Goal: Task Accomplishment & Management: Use online tool/utility

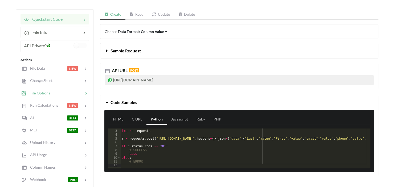
scroll to position [55, 0]
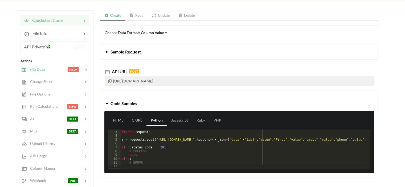
click at [48, 73] on div "File Data NEW" at bounding box center [55, 69] width 70 height 13
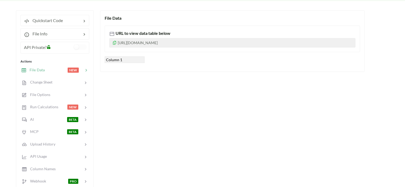
click at [43, 66] on div "File Data NEW" at bounding box center [55, 70] width 70 height 13
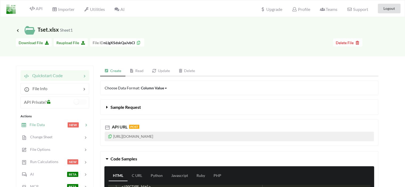
click at [52, 123] on div at bounding box center [56, 125] width 23 height 6
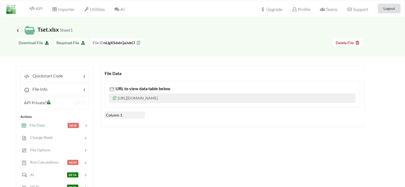
drag, startPoint x: 223, startPoint y: 97, endPoint x: 105, endPoint y: 92, distance: 118.2
click at [105, 92] on div "URL to view data table below https://www.apispreadsheets.com/table/nLIgXSdskQaJ…" at bounding box center [233, 94] width 256 height 27
click at [180, 83] on div "URL to view data table below https://www.apispreadsheets.com/table/nLIgXSdskQaJ…" at bounding box center [233, 94] width 256 height 27
drag, startPoint x: 223, startPoint y: 98, endPoint x: 111, endPoint y: 98, distance: 112.2
click at [111, 98] on p "[URL][DOMAIN_NAME]" at bounding box center [232, 99] width 247 height 10
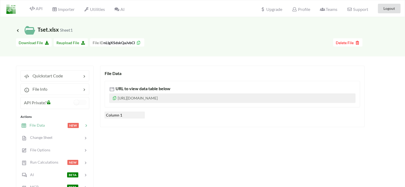
copy p "[URL][DOMAIN_NAME]"
click at [216, 80] on div "URL to view data table below https://www.apispreadsheets.com/table/nLIgXSdskQaJ…" at bounding box center [233, 98] width 256 height 42
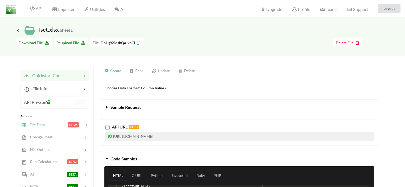
click at [58, 119] on div "File Data NEW" at bounding box center [55, 125] width 70 height 13
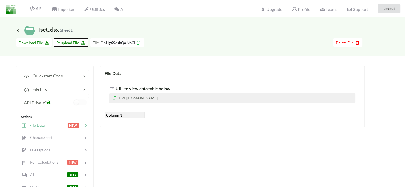
click at [79, 44] on span "Reupload File" at bounding box center [71, 43] width 29 height 5
type input "C:\fakepath\Tset.xlsx"
click at [60, 69] on div "Quickstart Code File Info API Private? Actions File Data NEW Change Sheet File …" at bounding box center [55, 188] width 78 height 244
click at [59, 75] on span "Quickstart Code" at bounding box center [46, 75] width 34 height 5
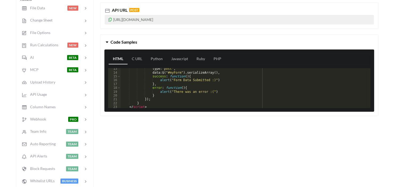
scroll to position [48, 0]
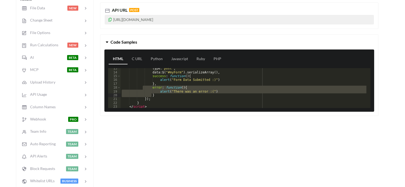
drag, startPoint x: 149, startPoint y: 86, endPoint x: 155, endPoint y: 95, distance: 10.4
click at [155, 95] on div "type : "post" , data : $ ( "#myForm" ) . serializeArray ( ) , success : functio…" at bounding box center [244, 91] width 246 height 48
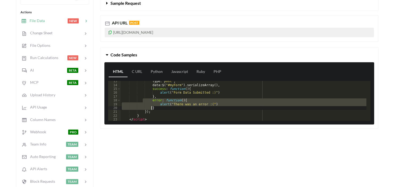
click at [45, 22] on div at bounding box center [56, 21] width 23 height 6
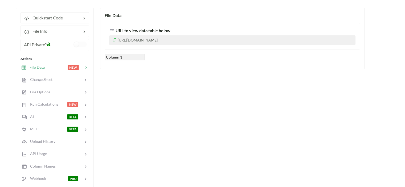
scroll to position [58, 0]
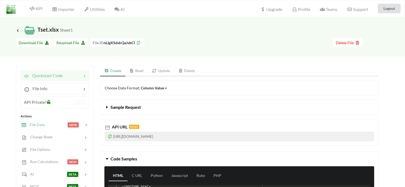
click at [34, 126] on span "File Data" at bounding box center [35, 125] width 18 height 5
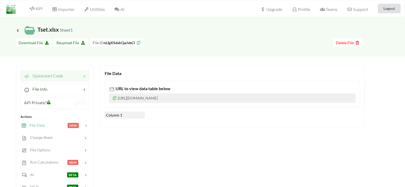
click at [67, 78] on div at bounding box center [72, 76] width 19 height 6
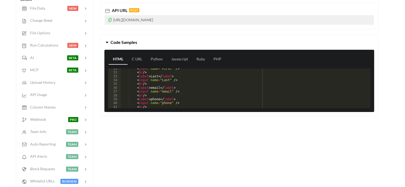
scroll to position [111, 0]
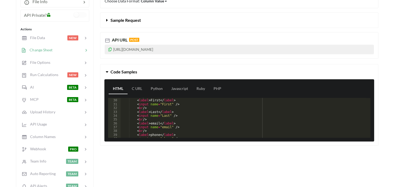
click at [42, 44] on div "Change Sheet" at bounding box center [55, 50] width 70 height 13
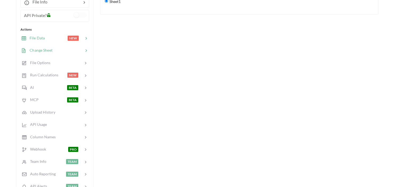
click at [44, 42] on div "File Data NEW" at bounding box center [55, 38] width 70 height 13
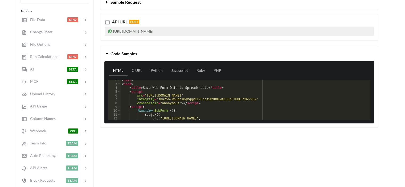
scroll to position [5, 0]
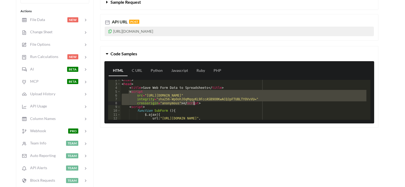
drag, startPoint x: 129, startPoint y: 90, endPoint x: 200, endPoint y: 102, distance: 72.8
click at [200, 102] on div "< html > < head > < title > Save Web Form Data to Spreadsheets </ title > < scr…" at bounding box center [244, 102] width 246 height 48
click at [37, 19] on span "File Data" at bounding box center [35, 19] width 18 height 5
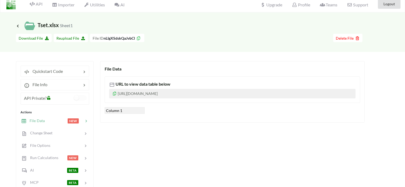
scroll to position [0, 0]
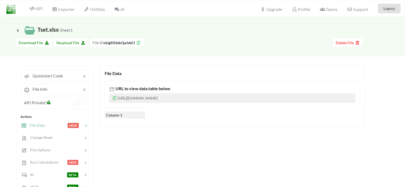
click at [53, 128] on div at bounding box center [56, 126] width 23 height 6
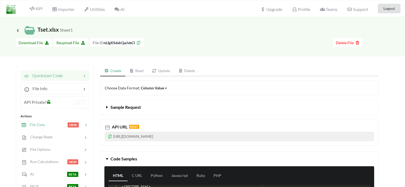
click at [48, 123] on div at bounding box center [56, 125] width 23 height 6
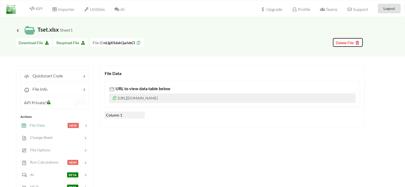
click at [345, 42] on span "Delete File" at bounding box center [348, 43] width 24 height 5
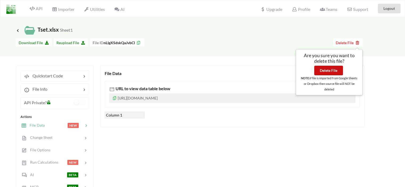
click at [323, 69] on button "Delete File" at bounding box center [329, 71] width 29 height 10
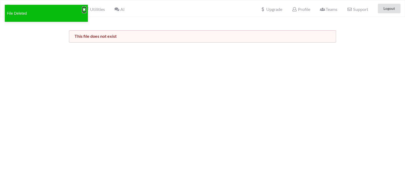
click at [83, 9] on button "✖" at bounding box center [84, 10] width 3 height 6
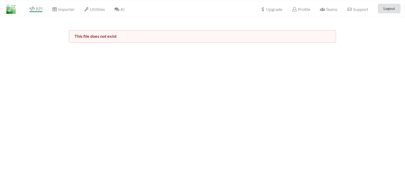
click at [39, 9] on span "API" at bounding box center [36, 9] width 13 height 6
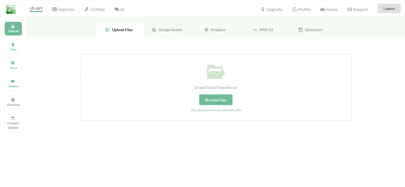
click at [220, 102] on div "Browse Files" at bounding box center [215, 100] width 33 height 11
click at [80, 54] on input "Drag & Drop Files here or Browse Files .xlsx,.xls,.csv,.txt,.xlt,.xlm,.xlsm,.xl…" at bounding box center [80, 54] width 0 height 0
type input "C:\fakepath\Tset.xlsx"
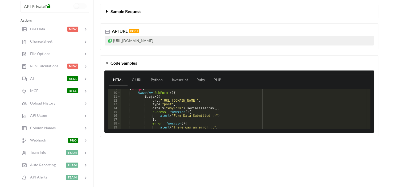
scroll to position [33, 0]
drag, startPoint x: 158, startPoint y: 98, endPoint x: 255, endPoint y: 98, distance: 96.5
click at [255, 98] on div "< script > function SubForm ( ) { $ . ajax ({ url : "https://api.apispreadsheet…" at bounding box center [244, 111] width 246 height 48
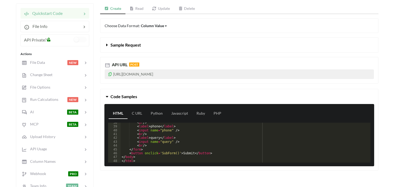
scroll to position [60, 0]
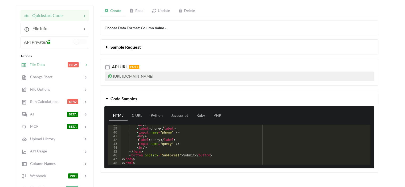
click at [57, 68] on div "File Data NEW" at bounding box center [55, 64] width 70 height 13
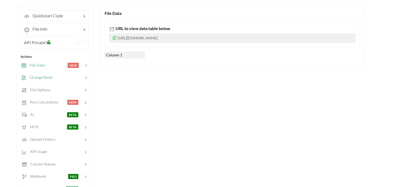
click at [48, 75] on span "Change Sheet" at bounding box center [39, 77] width 26 height 5
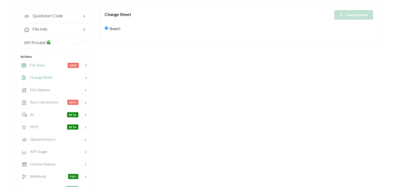
click at [54, 67] on div at bounding box center [56, 65] width 23 height 6
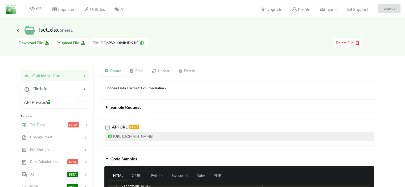
click at [45, 120] on div "File Data NEW" at bounding box center [55, 125] width 70 height 13
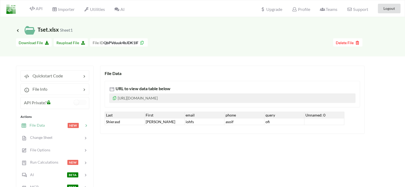
click at [45, 126] on div at bounding box center [56, 126] width 23 height 6
click at [45, 136] on span "Change Sheet" at bounding box center [39, 137] width 26 height 5
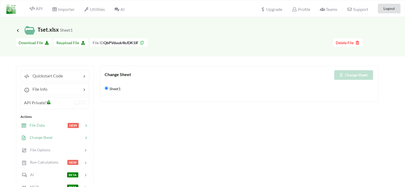
click at [44, 130] on div "File Data NEW" at bounding box center [55, 125] width 70 height 13
